Goal: Transaction & Acquisition: Download file/media

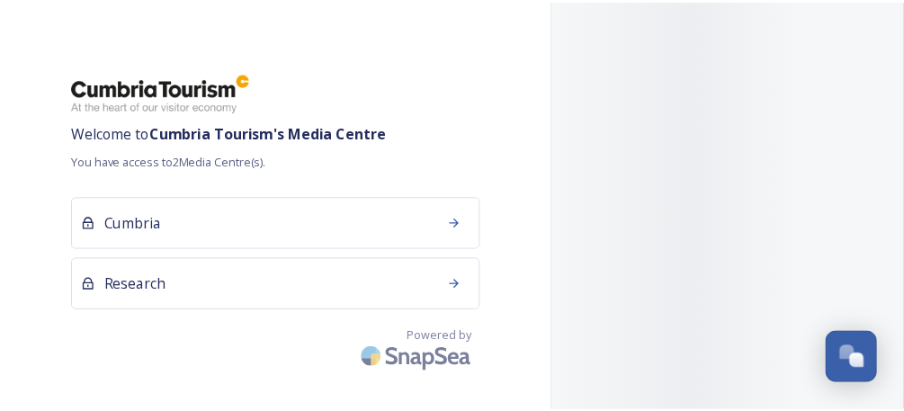
scroll to position [155, 0]
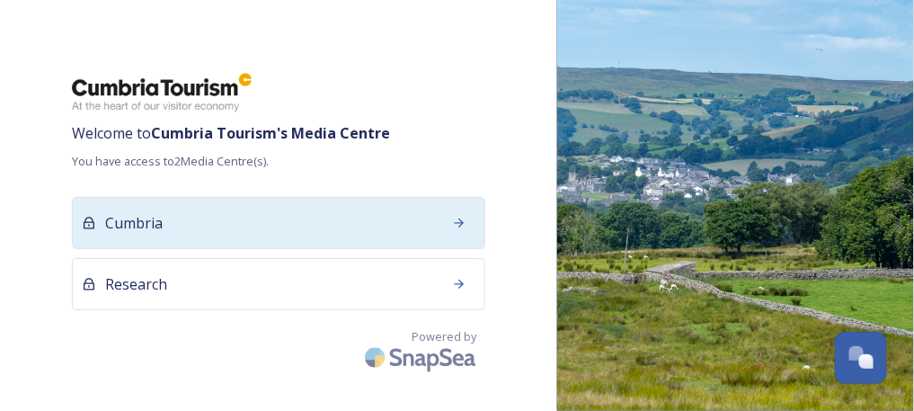
click at [249, 209] on div "Cumbria" at bounding box center [279, 223] width 414 height 52
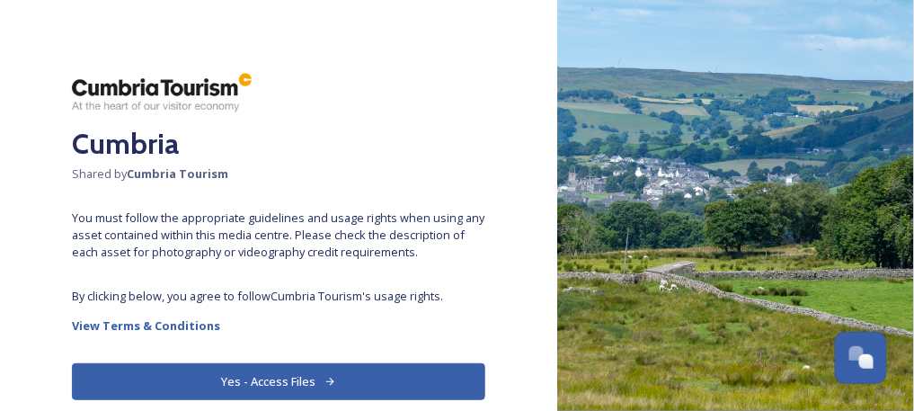
click at [272, 371] on button "Yes - Access Files" at bounding box center [279, 381] width 414 height 37
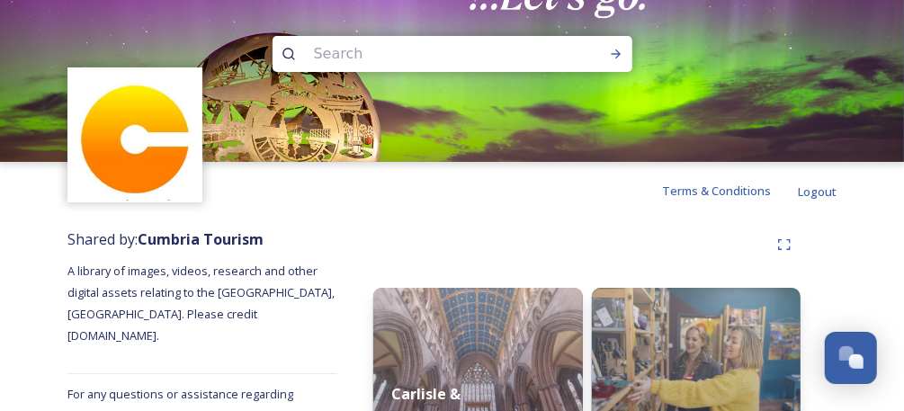
click at [356, 50] on input at bounding box center [428, 54] width 246 height 40
type input "skate"
click at [622, 47] on div "Run Search" at bounding box center [616, 54] width 32 height 32
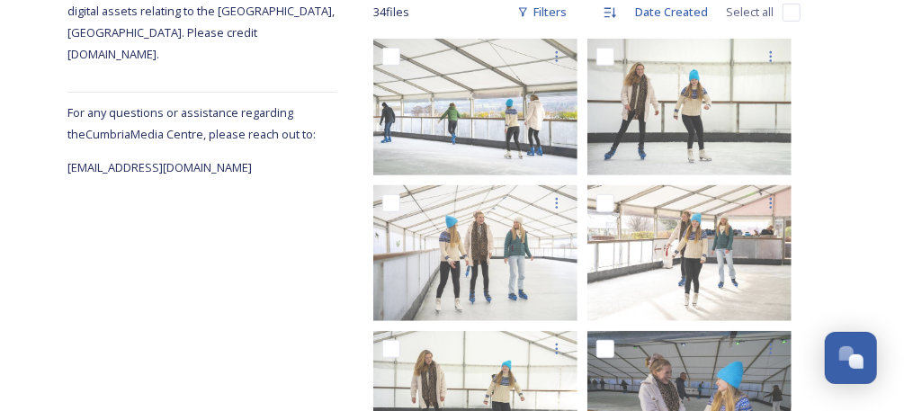
scroll to position [273, 0]
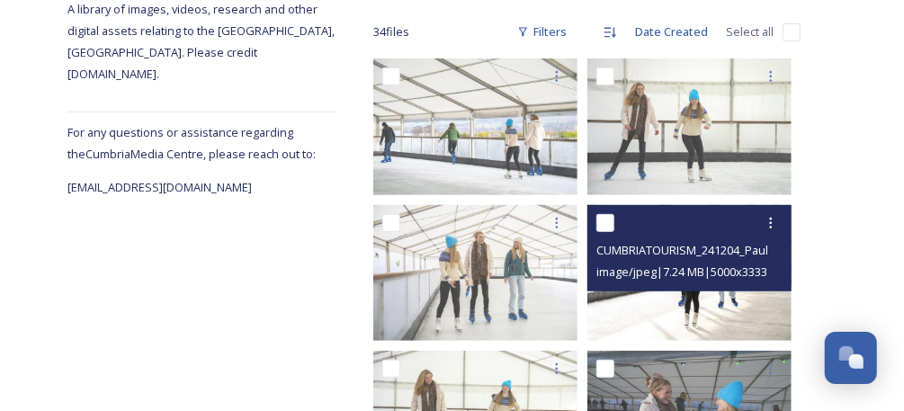
click at [649, 306] on img at bounding box center [689, 272] width 204 height 136
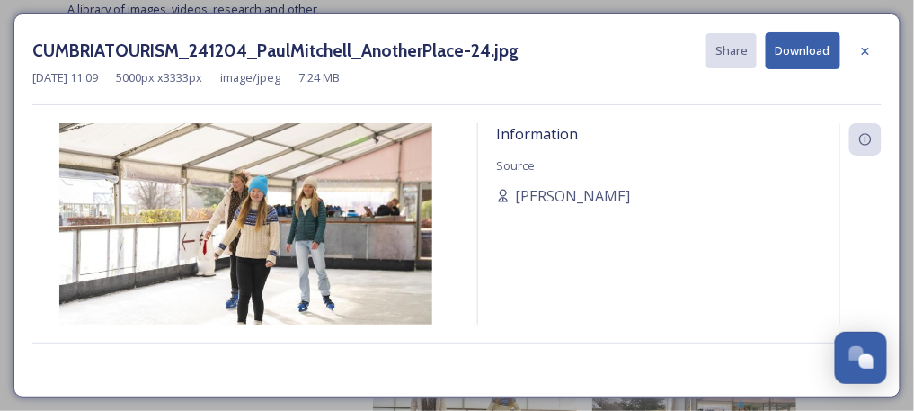
click at [825, 45] on button "Download" at bounding box center [803, 50] width 75 height 37
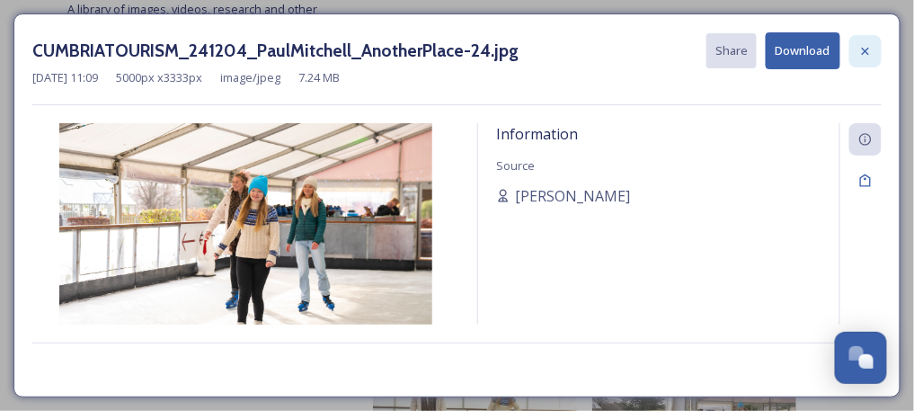
click at [874, 46] on div at bounding box center [866, 51] width 32 height 32
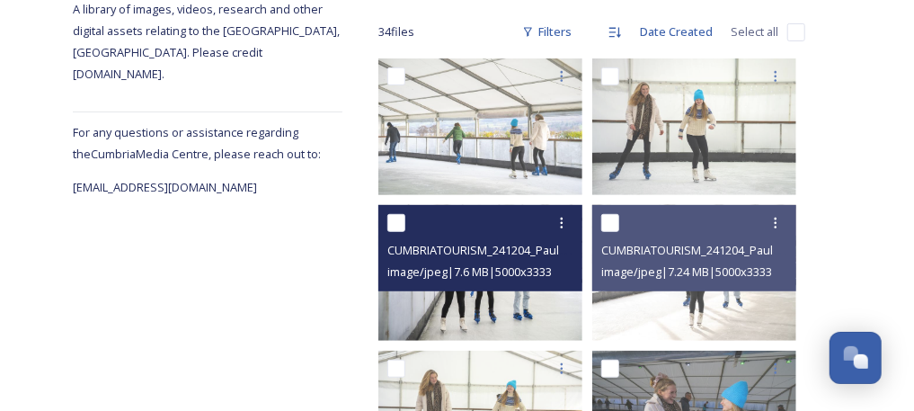
scroll to position [153, 0]
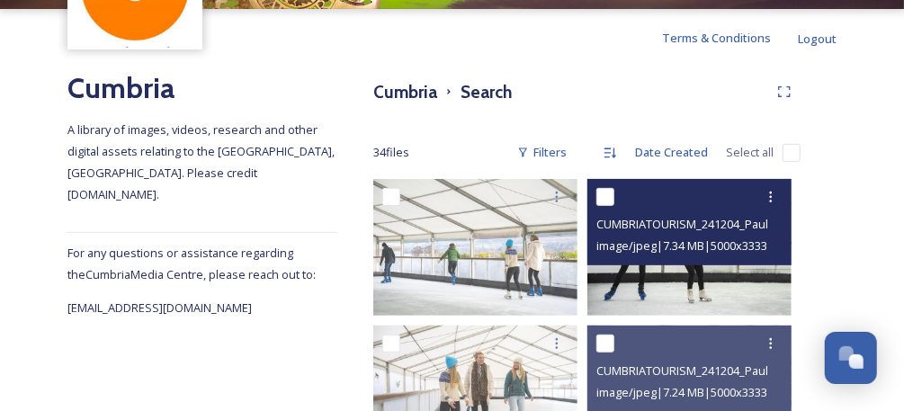
click at [664, 255] on div "image/jpeg | 7.34 MB | 5000 x 3333" at bounding box center [691, 246] width 191 height 22
click at [671, 277] on img at bounding box center [689, 247] width 204 height 136
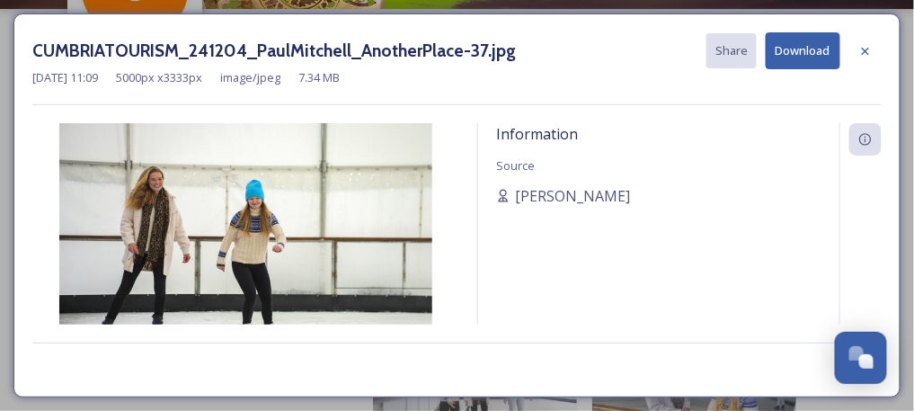
click at [784, 56] on button "Download" at bounding box center [803, 50] width 75 height 37
